Goal: Task Accomplishment & Management: Use online tool/utility

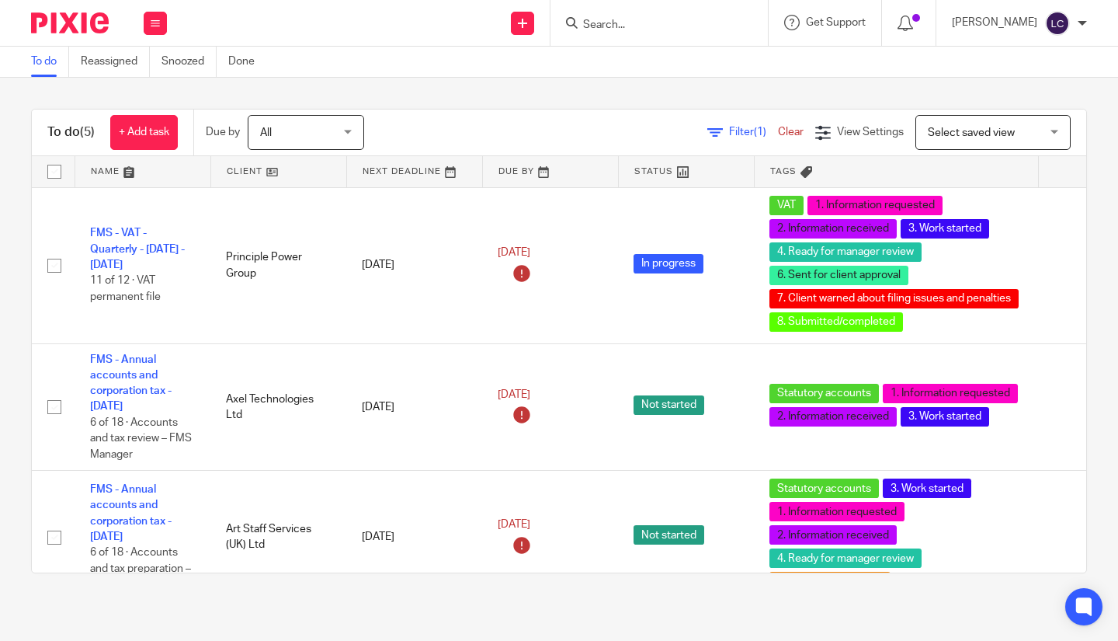
click at [607, 20] on input "Search" at bounding box center [652, 26] width 140 height 14
type input "ceg"
click at [670, 61] on link at bounding box center [675, 60] width 193 height 23
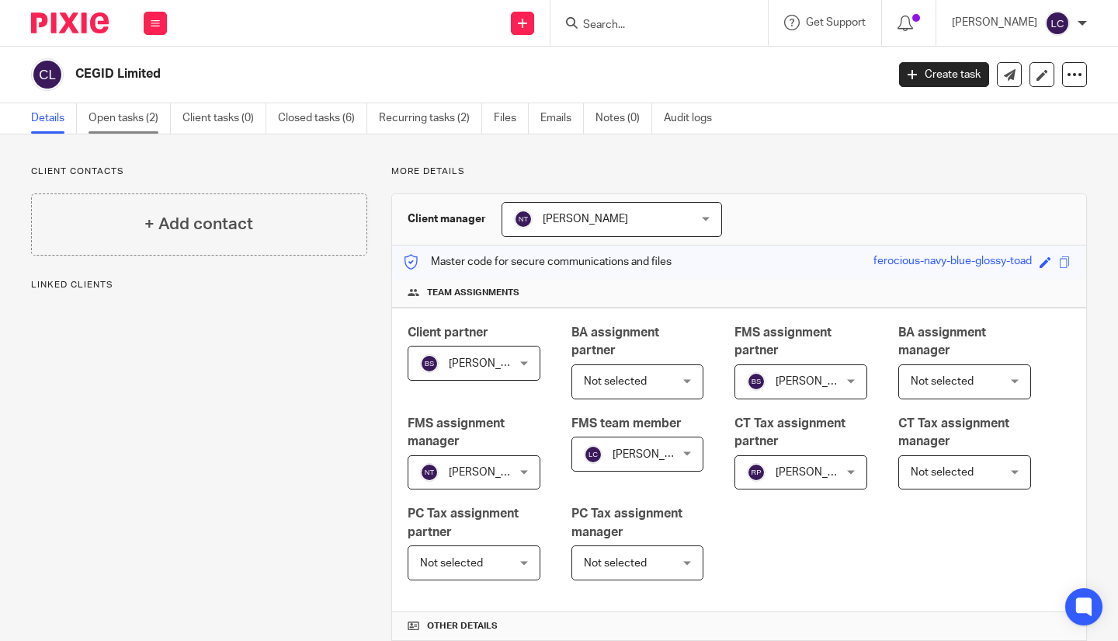
click at [106, 124] on link "Open tasks (2)" at bounding box center [130, 118] width 82 height 30
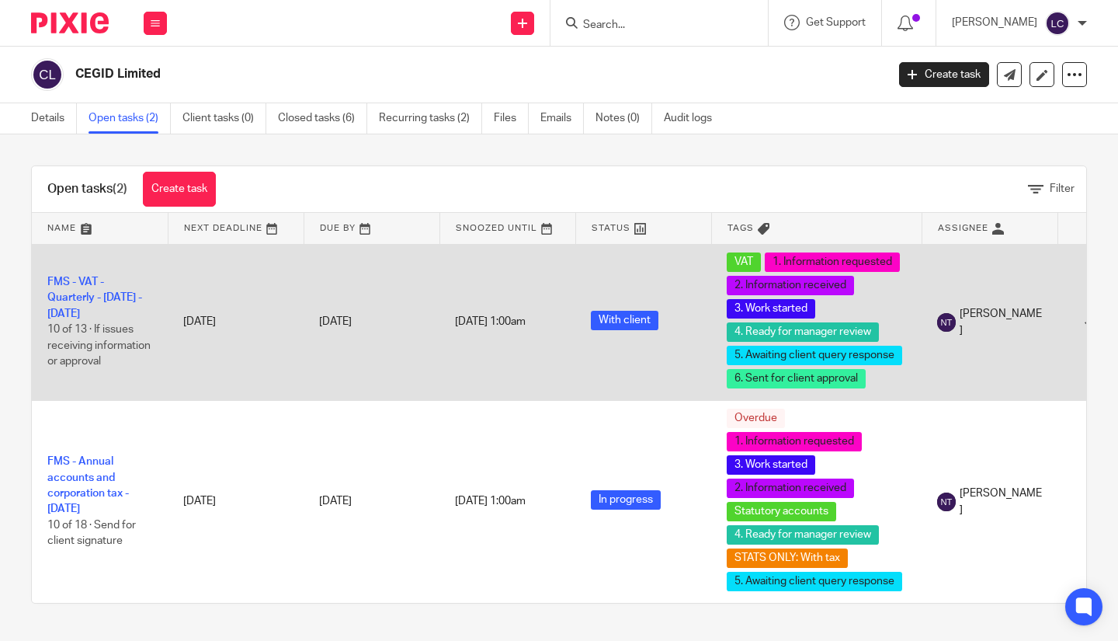
scroll to position [5, 0]
click at [54, 294] on link "FMS - VAT - Quarterly - [DATE] - [DATE]" at bounding box center [94, 298] width 95 height 43
click at [82, 292] on link "FMS - VAT - Quarterly - [DATE] - [DATE]" at bounding box center [94, 298] width 95 height 43
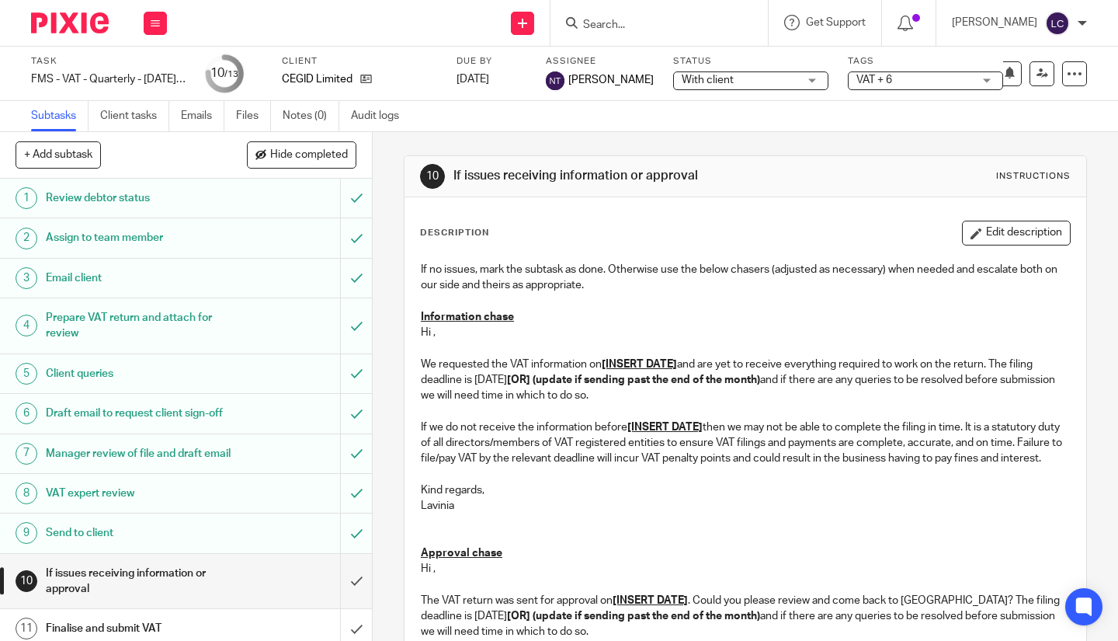
scroll to position [120, 0]
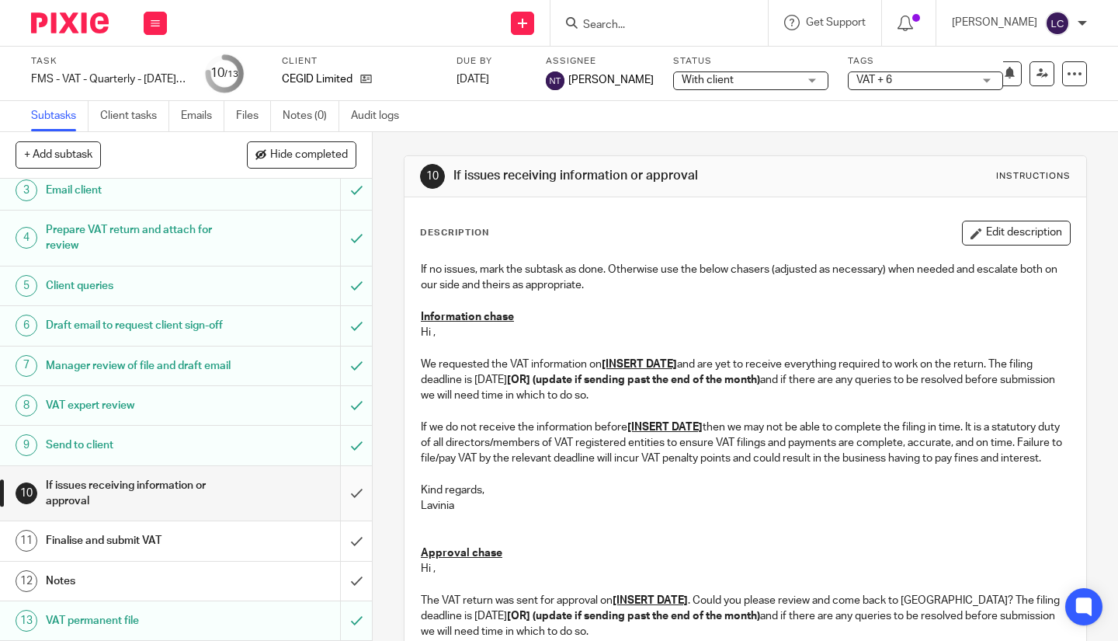
click at [345, 488] on input "submit" at bounding box center [186, 493] width 372 height 55
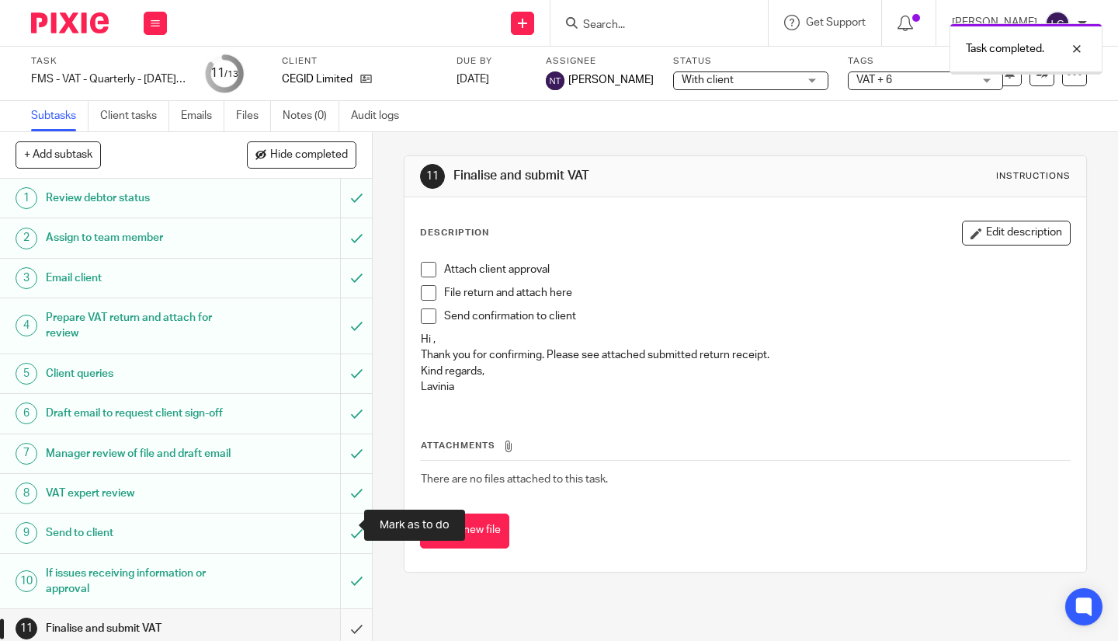
scroll to position [120, 0]
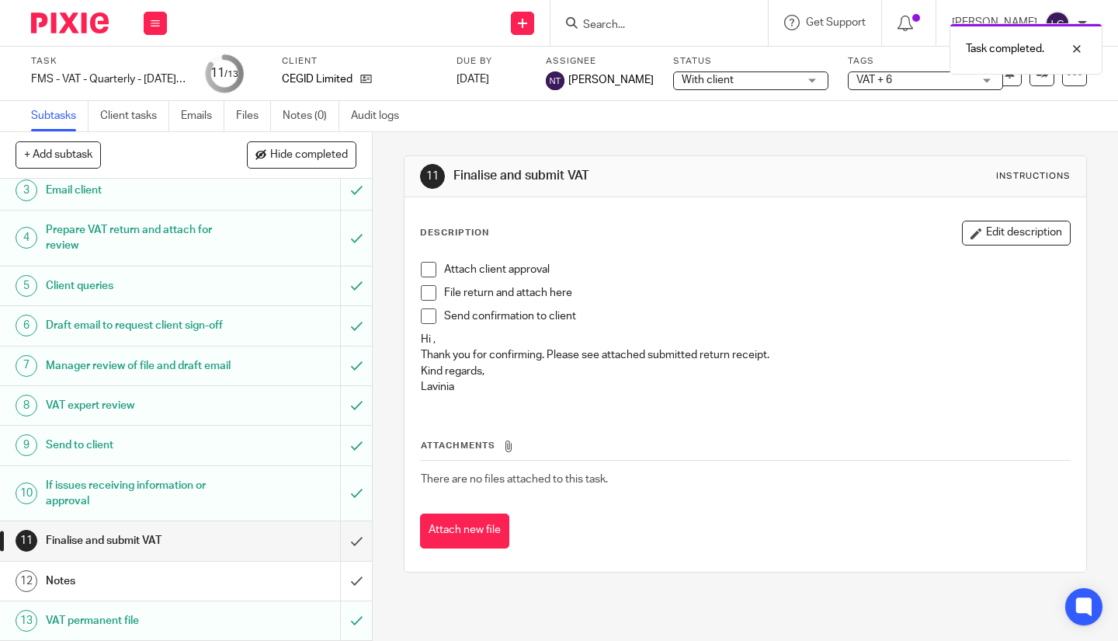
click at [438, 266] on li "Attach client approval" at bounding box center [745, 273] width 649 height 23
click at [425, 266] on span at bounding box center [429, 270] width 16 height 16
click at [423, 294] on span at bounding box center [429, 293] width 16 height 16
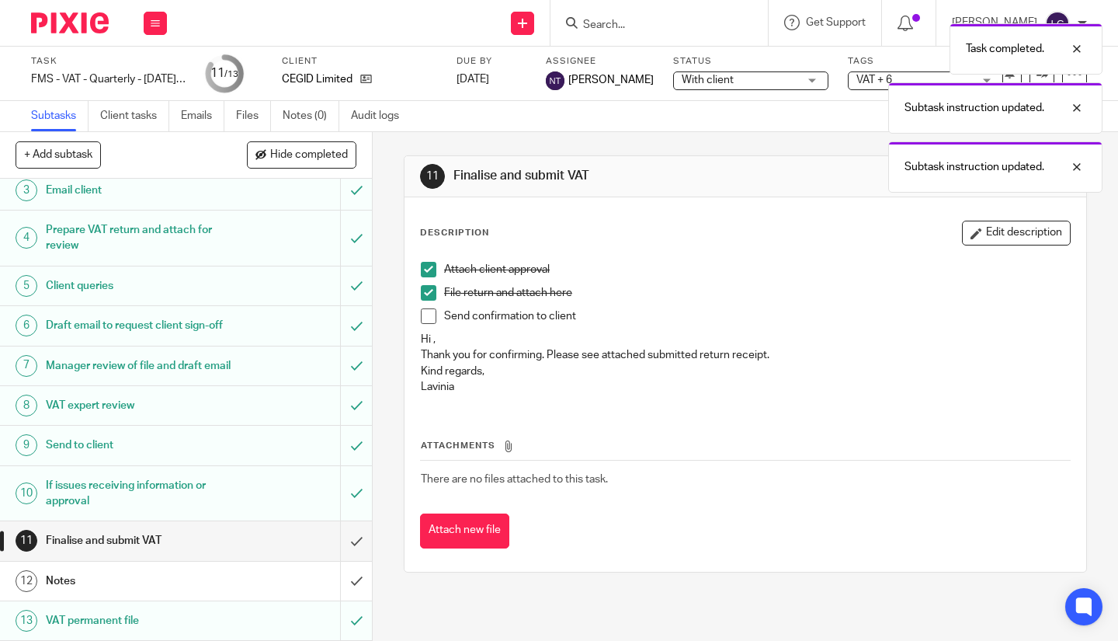
click at [422, 314] on span at bounding box center [429, 316] width 16 height 16
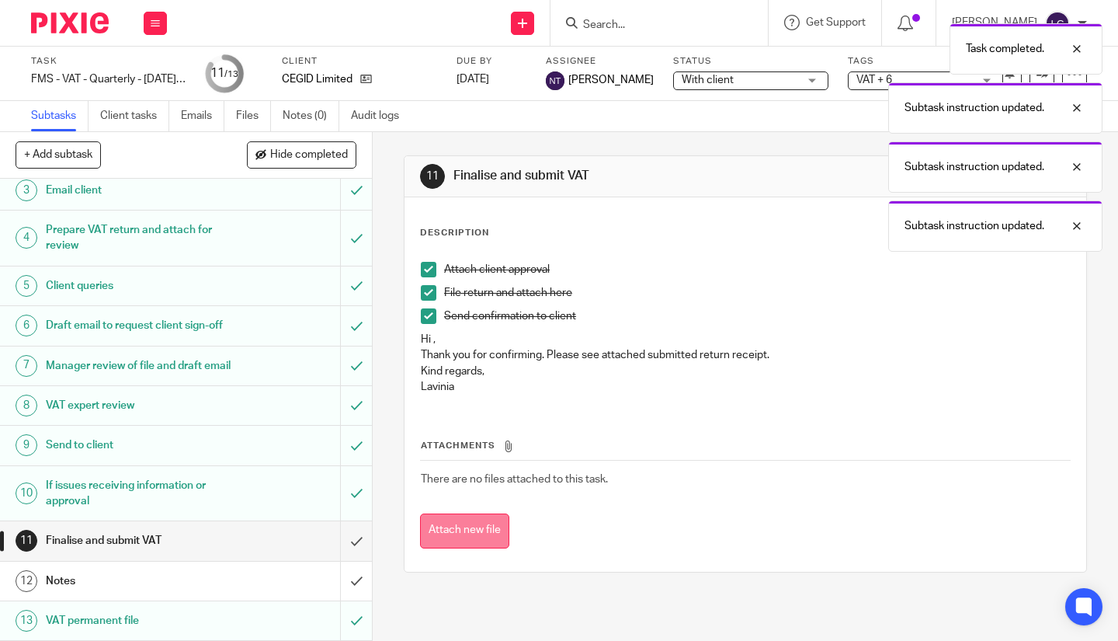
click at [479, 528] on button "Attach new file" at bounding box center [464, 530] width 89 height 35
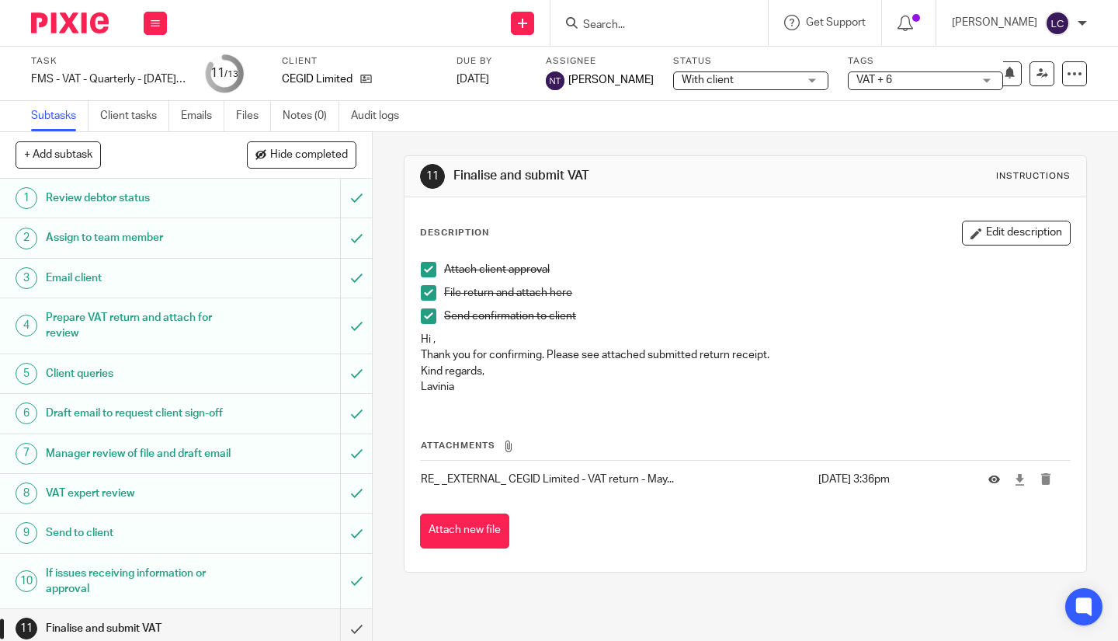
click at [500, 533] on button "Attach new file" at bounding box center [464, 530] width 89 height 35
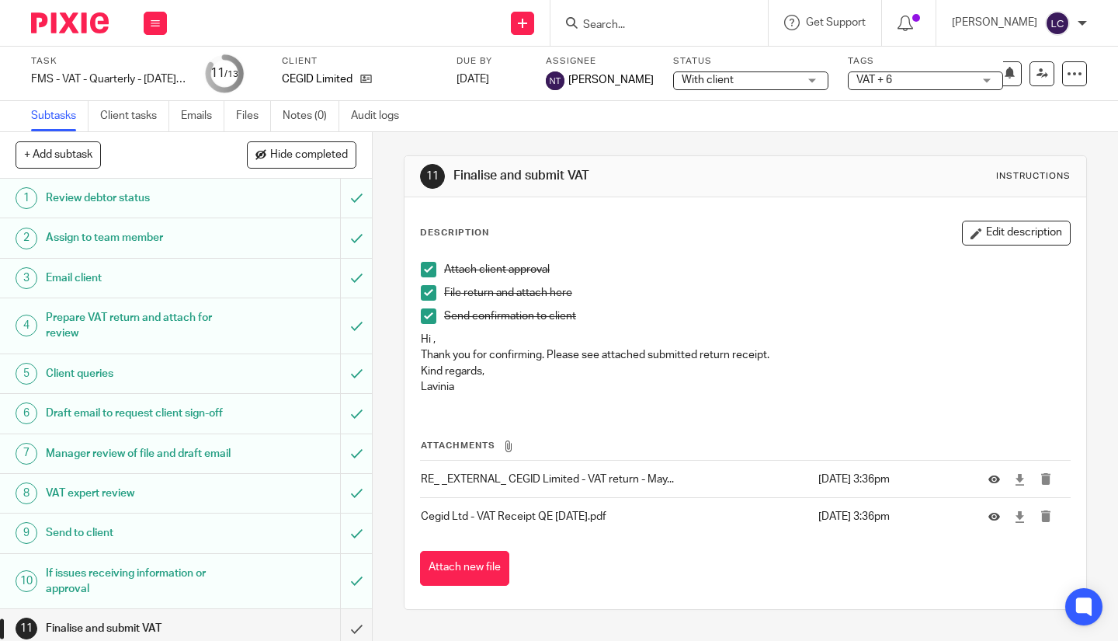
scroll to position [120, 0]
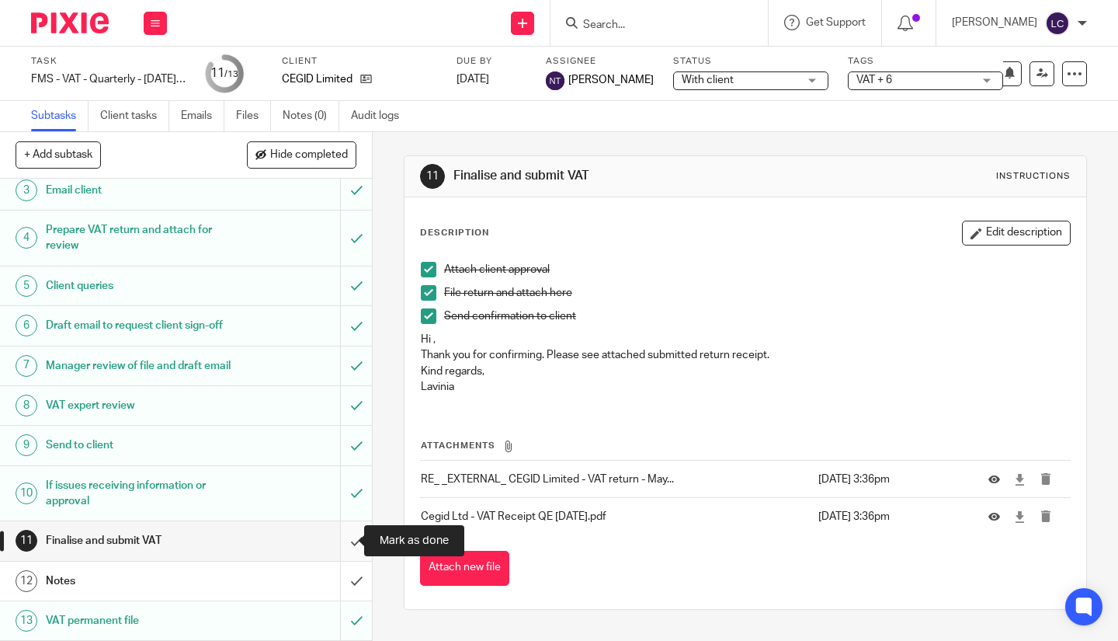
click at [343, 540] on input "submit" at bounding box center [186, 540] width 372 height 39
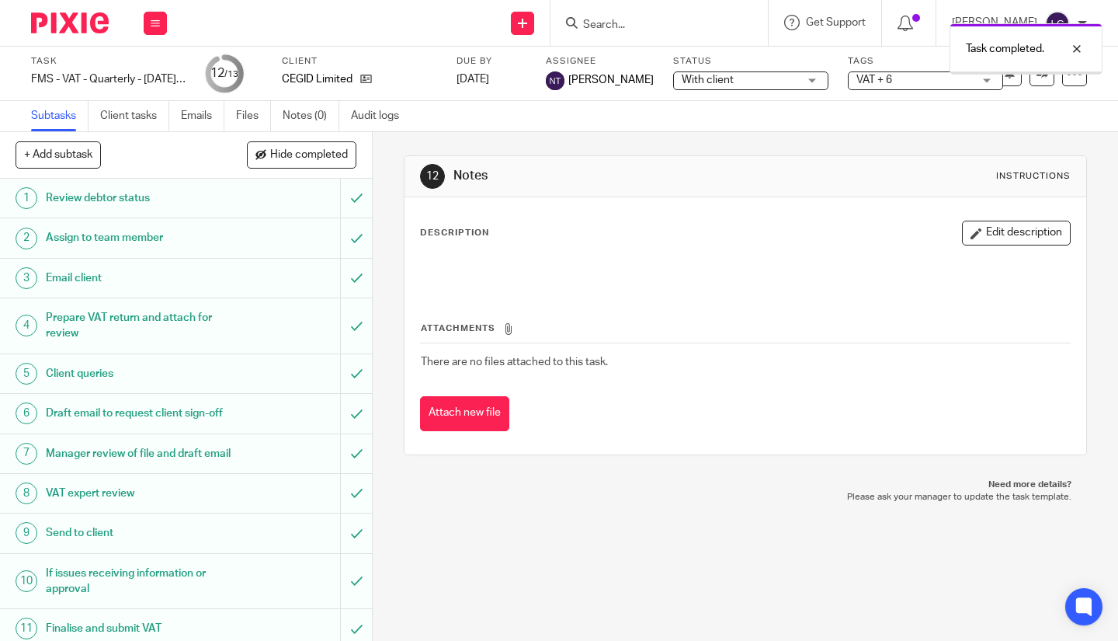
scroll to position [120, 0]
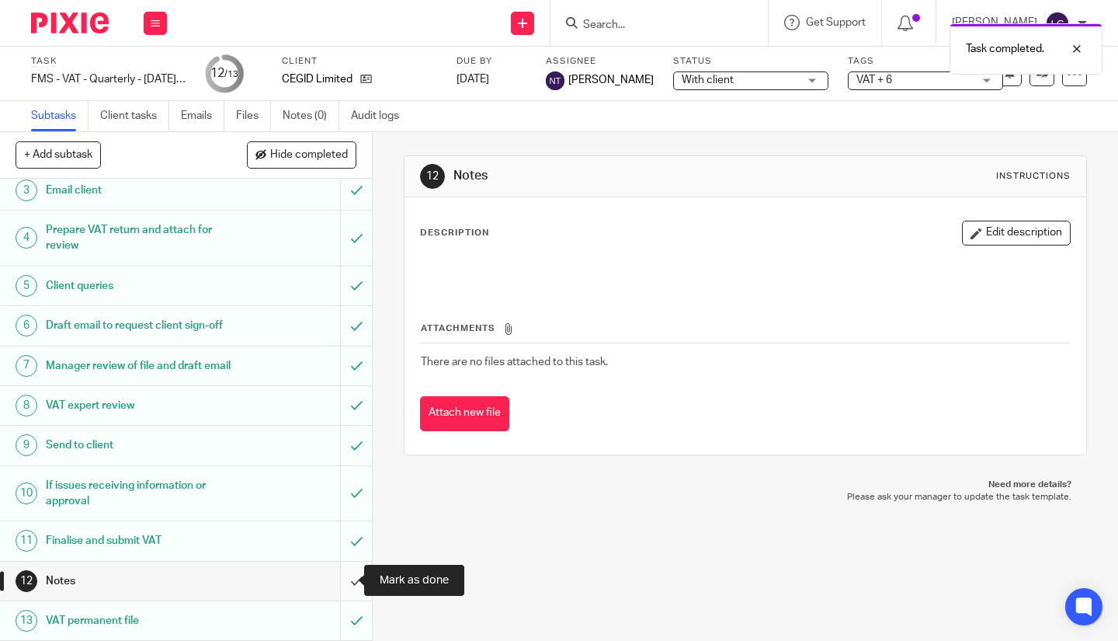
click at [338, 580] on input "submit" at bounding box center [186, 581] width 372 height 39
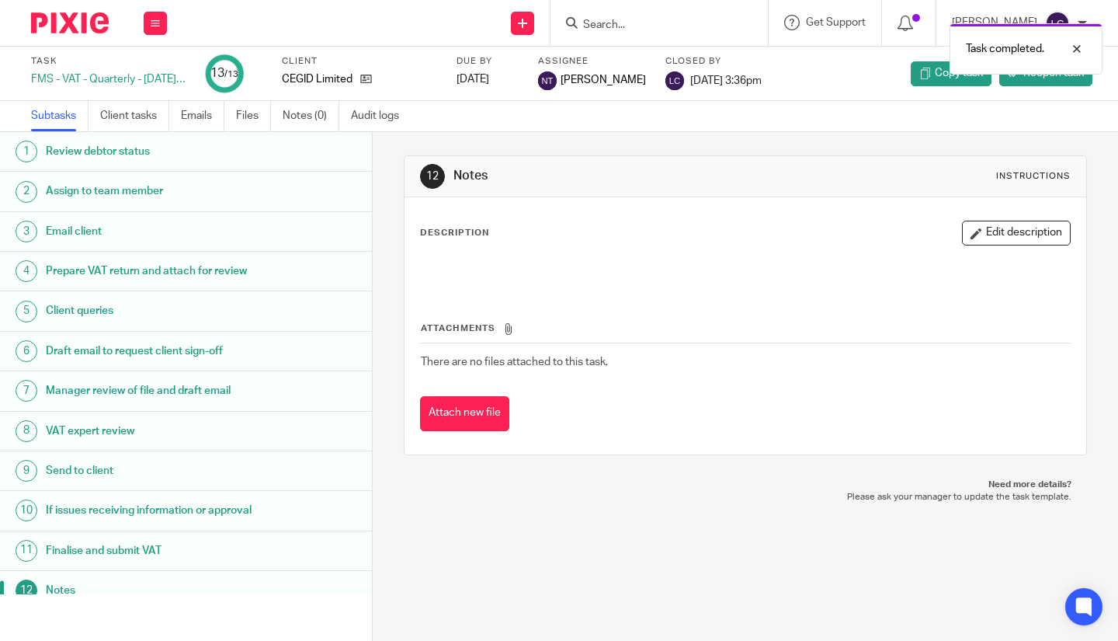
click at [60, 12] on img at bounding box center [70, 22] width 78 height 21
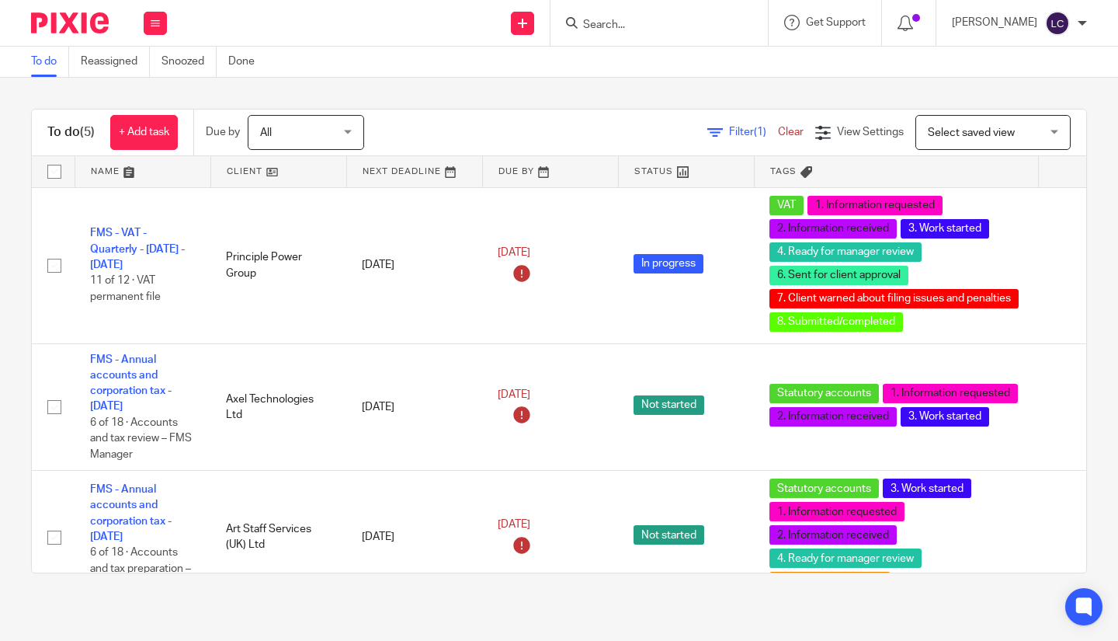
click at [675, 640] on html "Work Email Clients Team Reports Work Email Clients Team Reports Settings Send n…" at bounding box center [559, 320] width 1118 height 641
